Goal: Transaction & Acquisition: Book appointment/travel/reservation

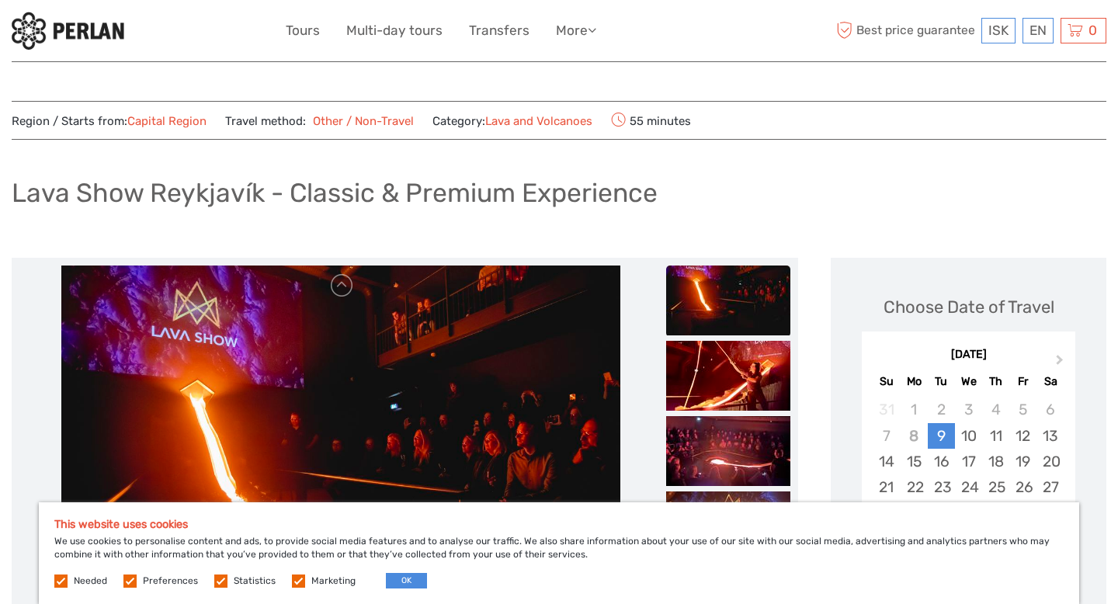
click at [292, 578] on label at bounding box center [298, 580] width 13 height 13
click at [0, 0] on input "checkbox" at bounding box center [0, 0] width 0 height 0
click at [388, 581] on button "OK" at bounding box center [406, 581] width 41 height 16
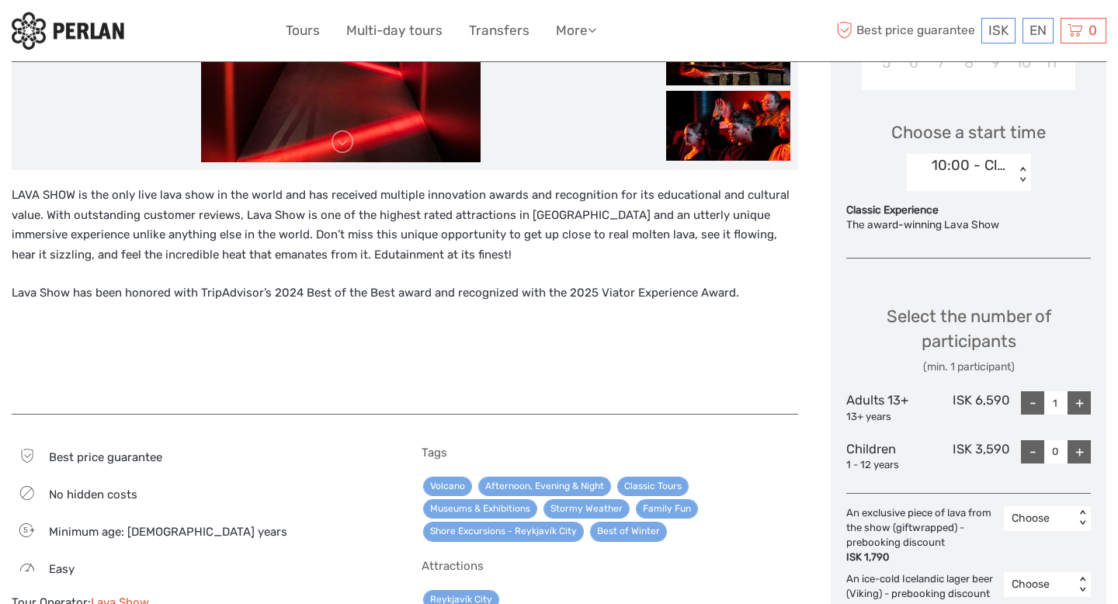
scroll to position [477, 0]
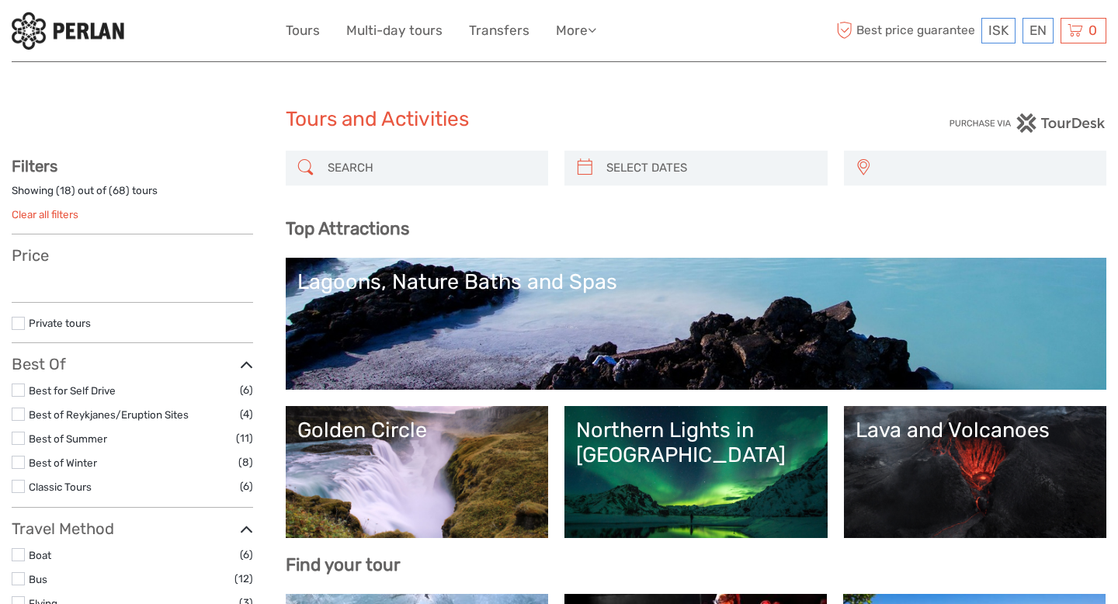
select select
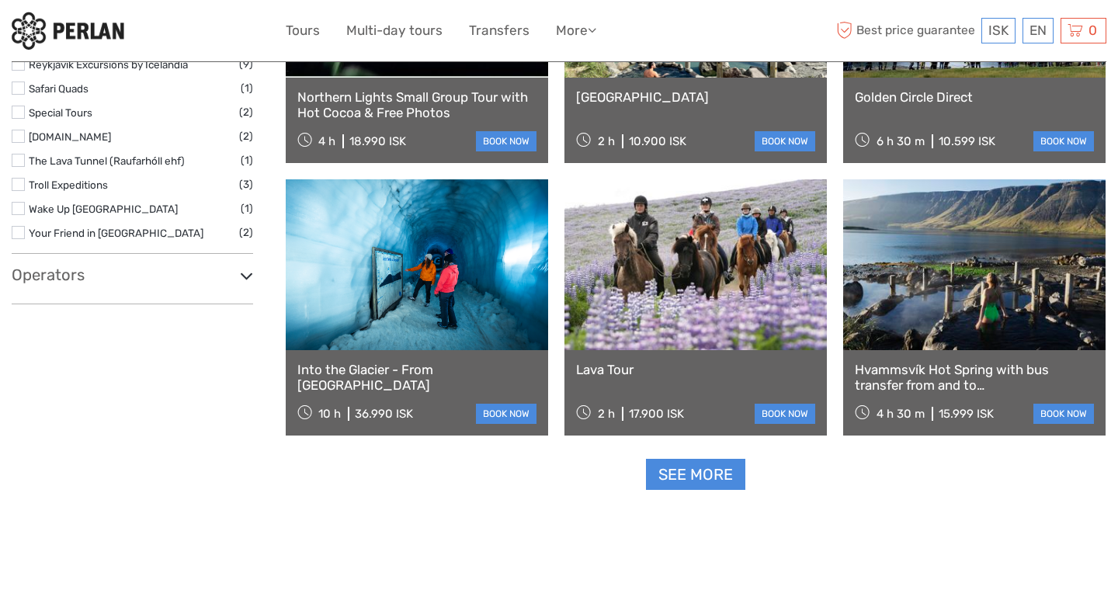
scroll to position [1778, 0]
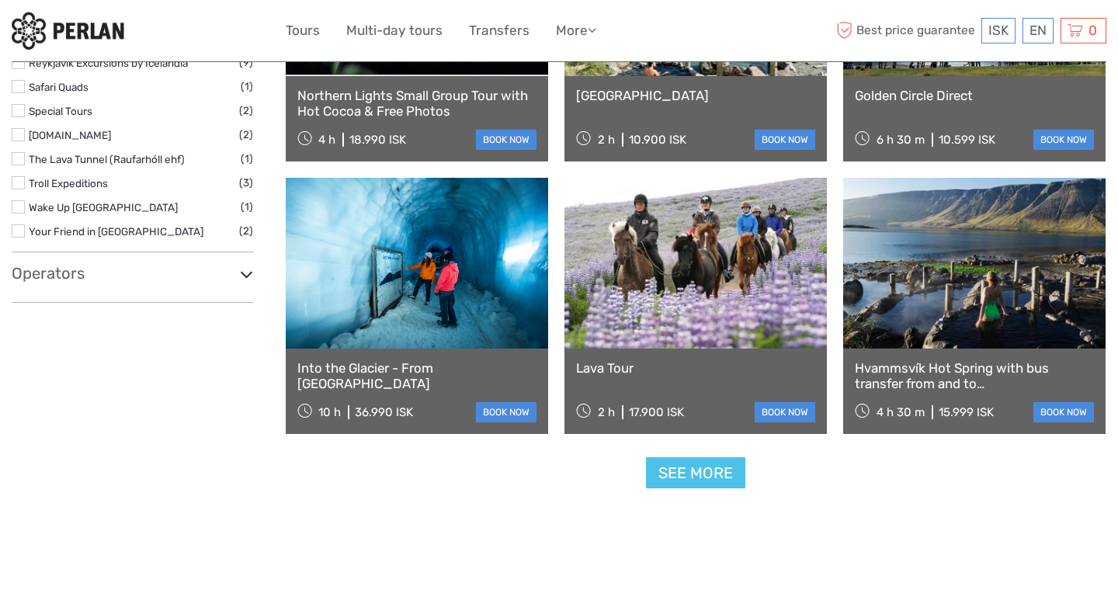
click at [673, 475] on link "See more" at bounding box center [695, 473] width 99 height 32
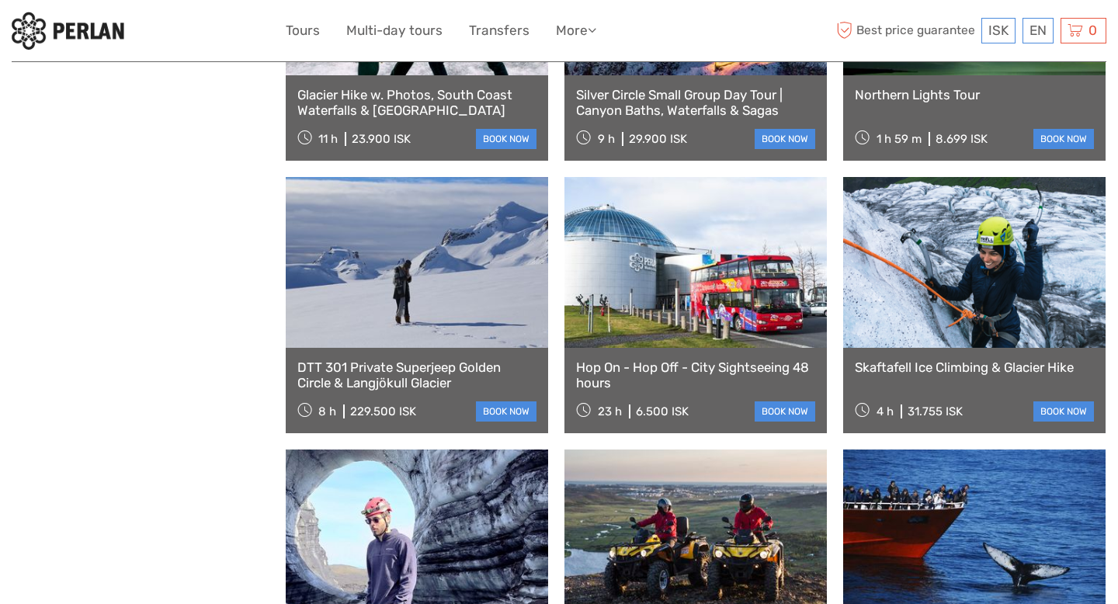
scroll to position [2228, 0]
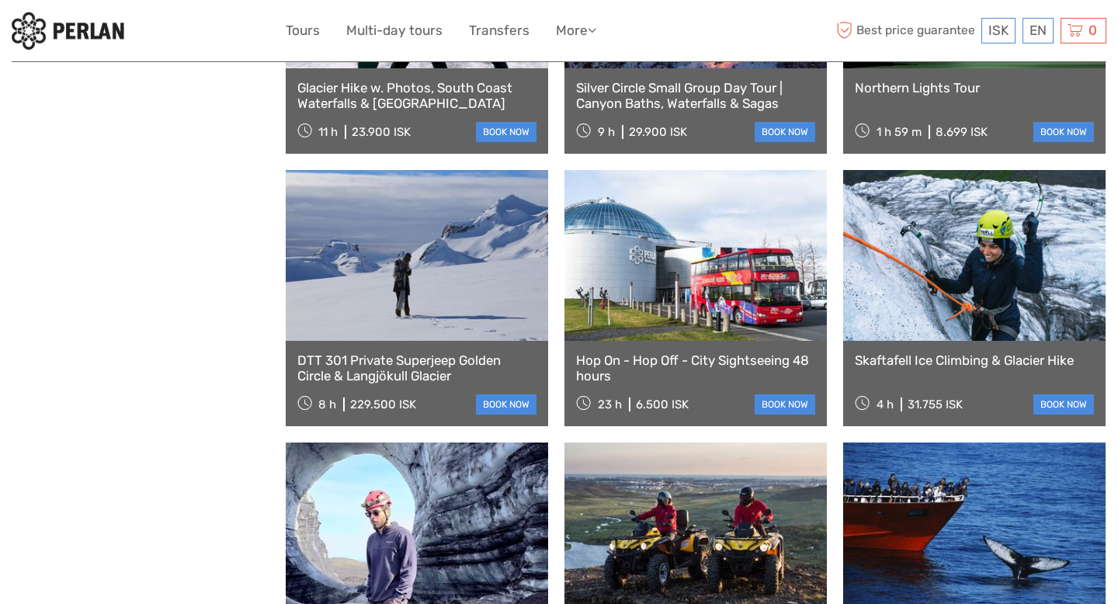
click at [745, 300] on link at bounding box center [695, 255] width 262 height 171
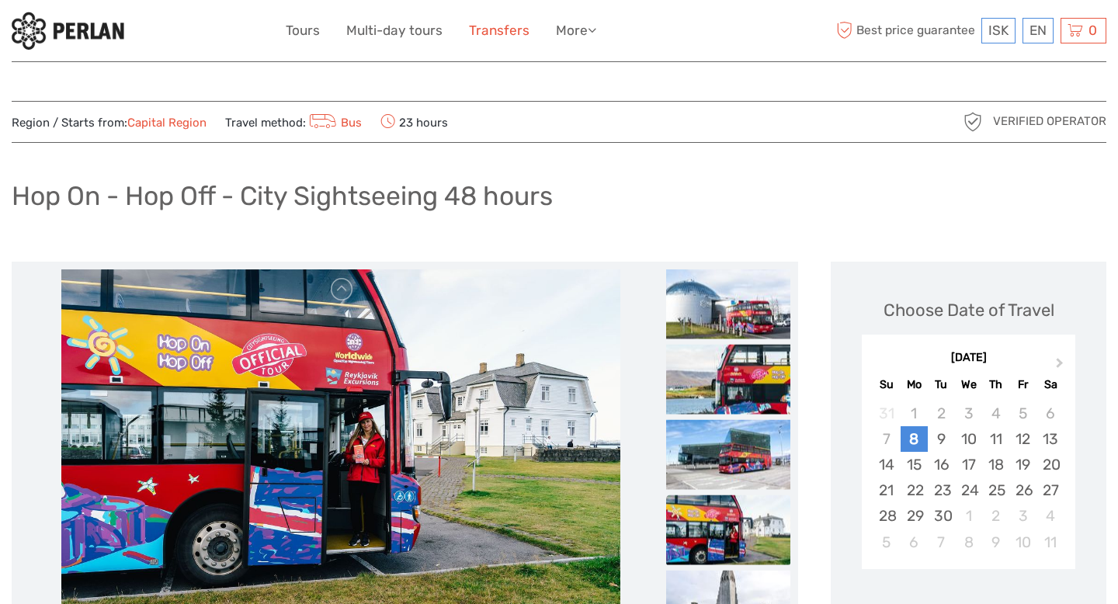
click at [497, 30] on link "Transfers" at bounding box center [499, 30] width 61 height 23
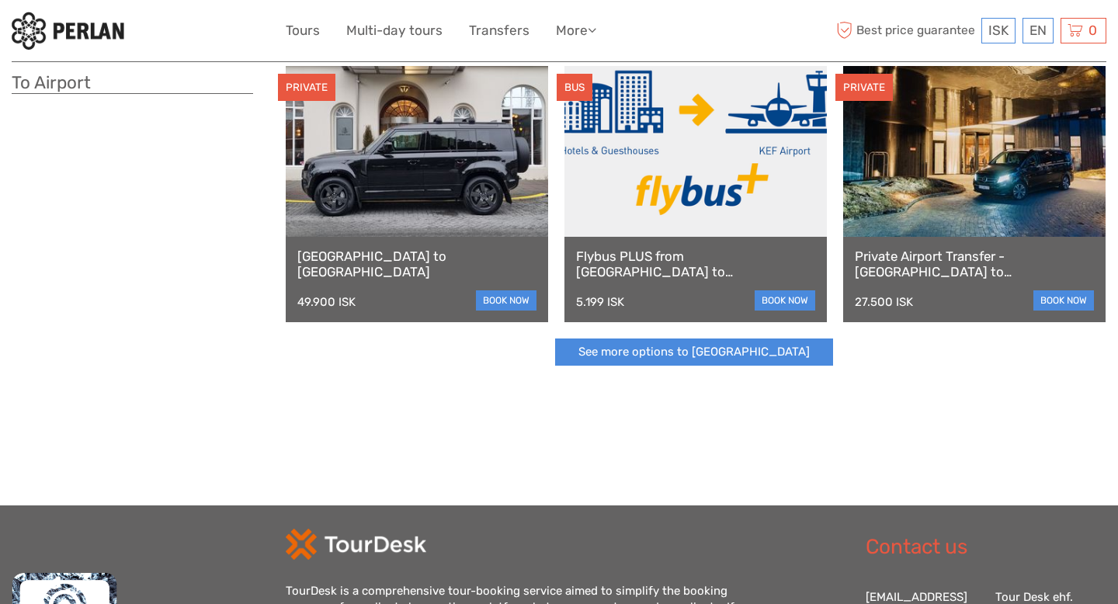
scroll to position [433, 0]
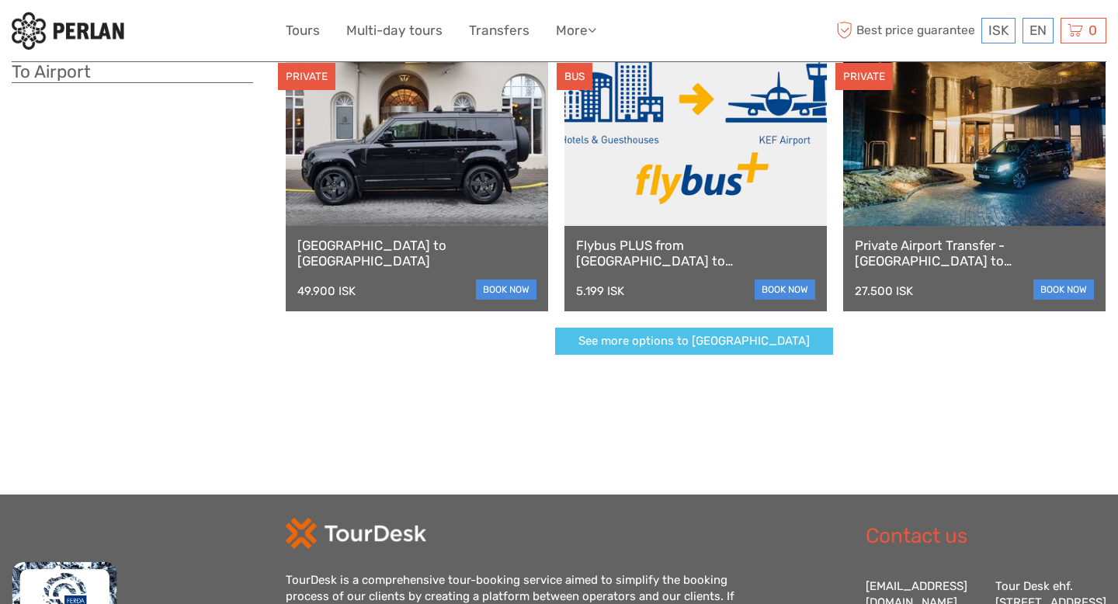
click at [629, 337] on link "See more options to Keflavík airport" at bounding box center [694, 341] width 278 height 27
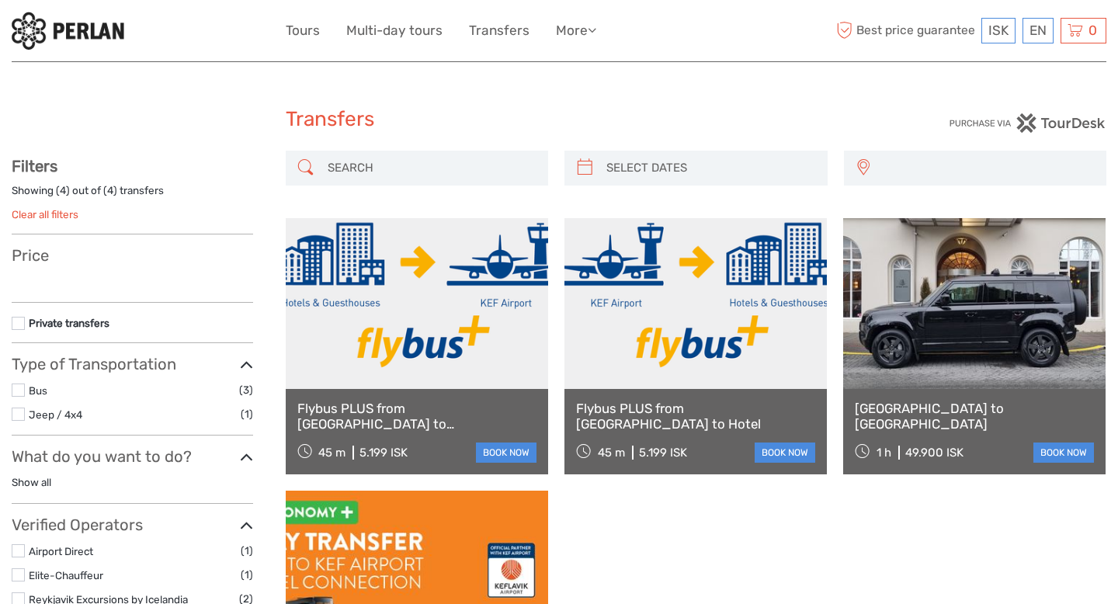
select select
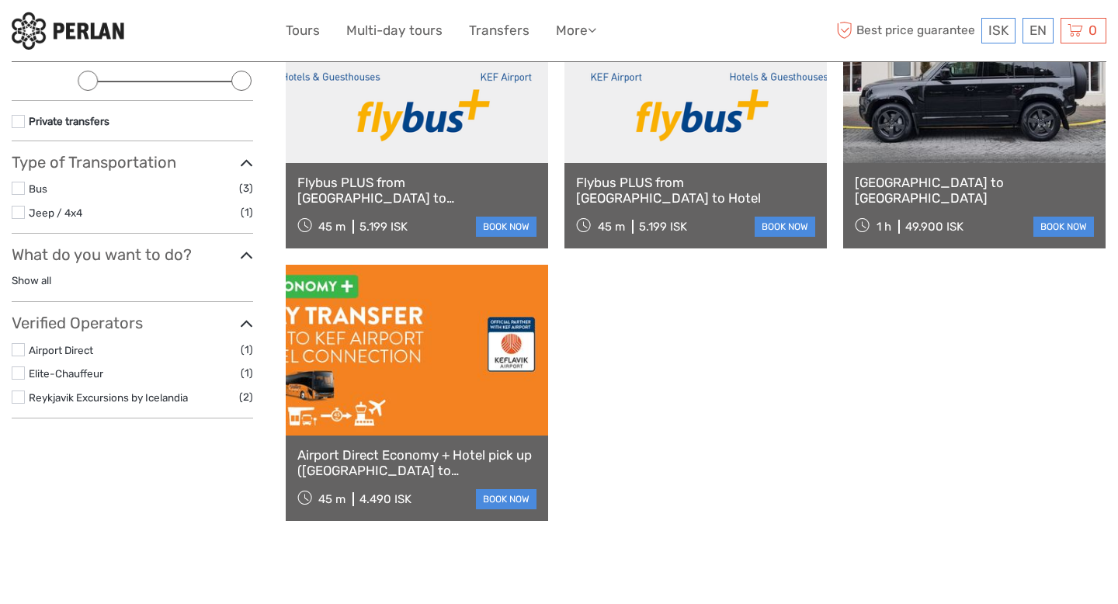
scroll to position [227, 0]
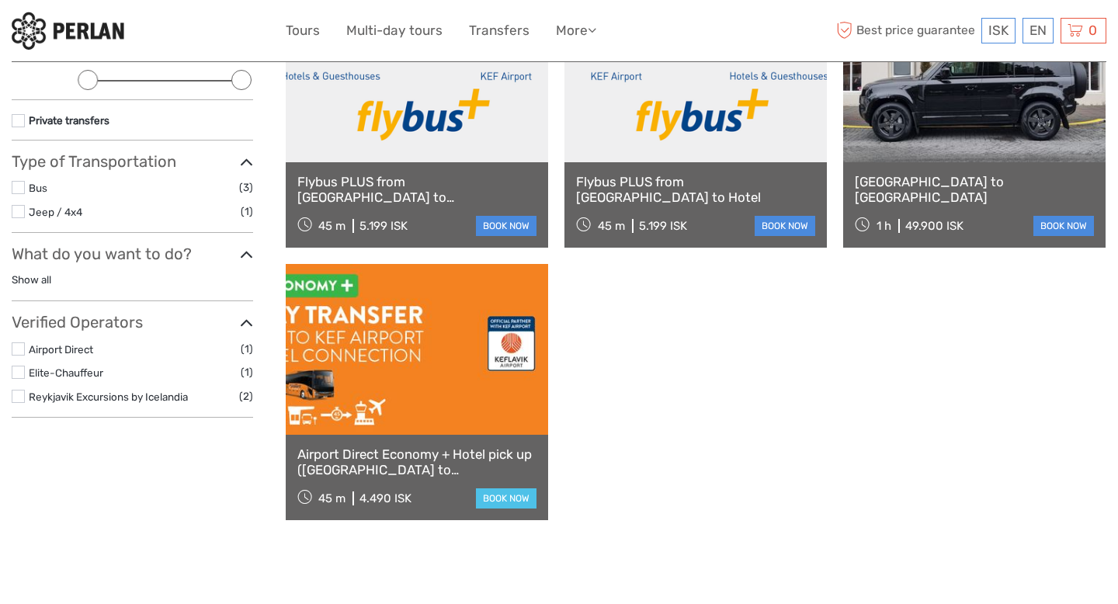
click at [515, 494] on link "book now" at bounding box center [506, 498] width 61 height 20
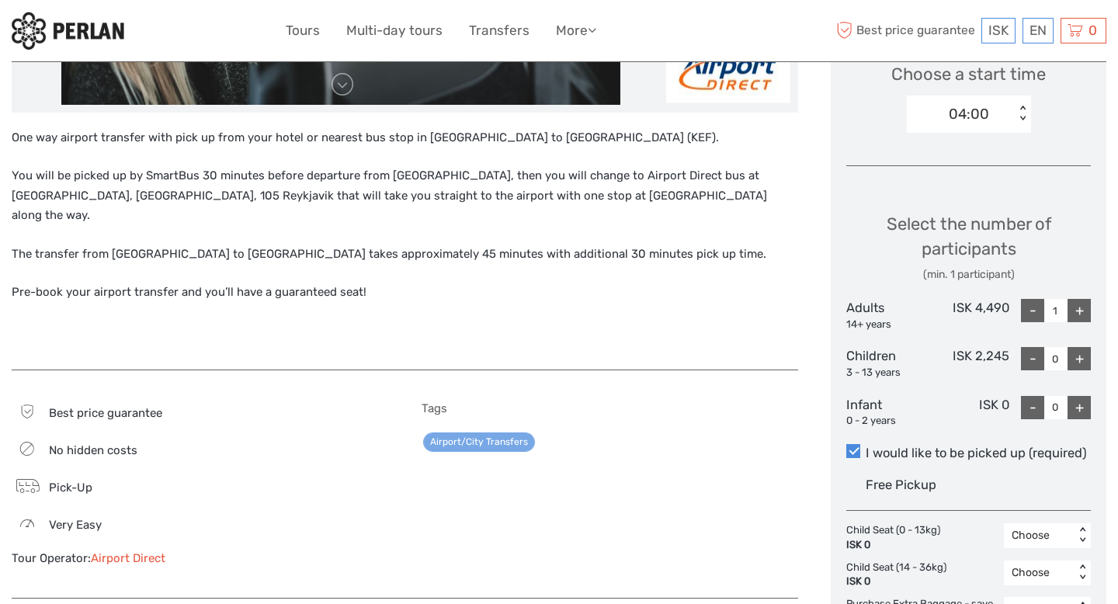
scroll to position [535, 0]
